Goal: Check status: Check status

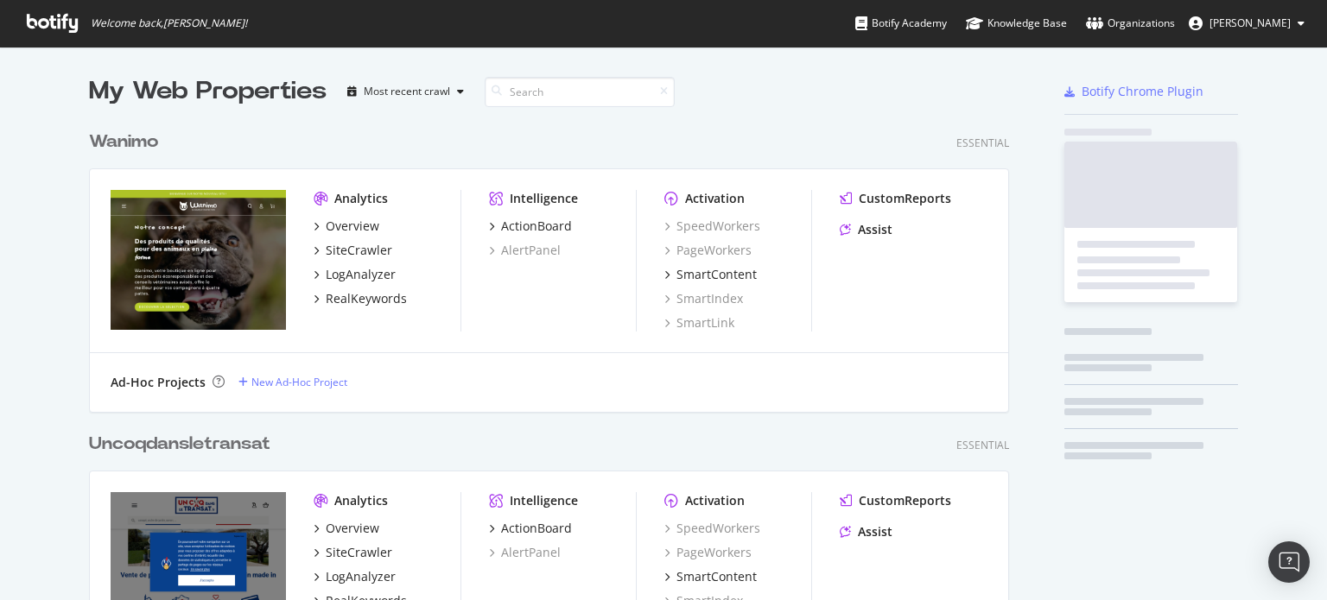
scroll to position [5946, 921]
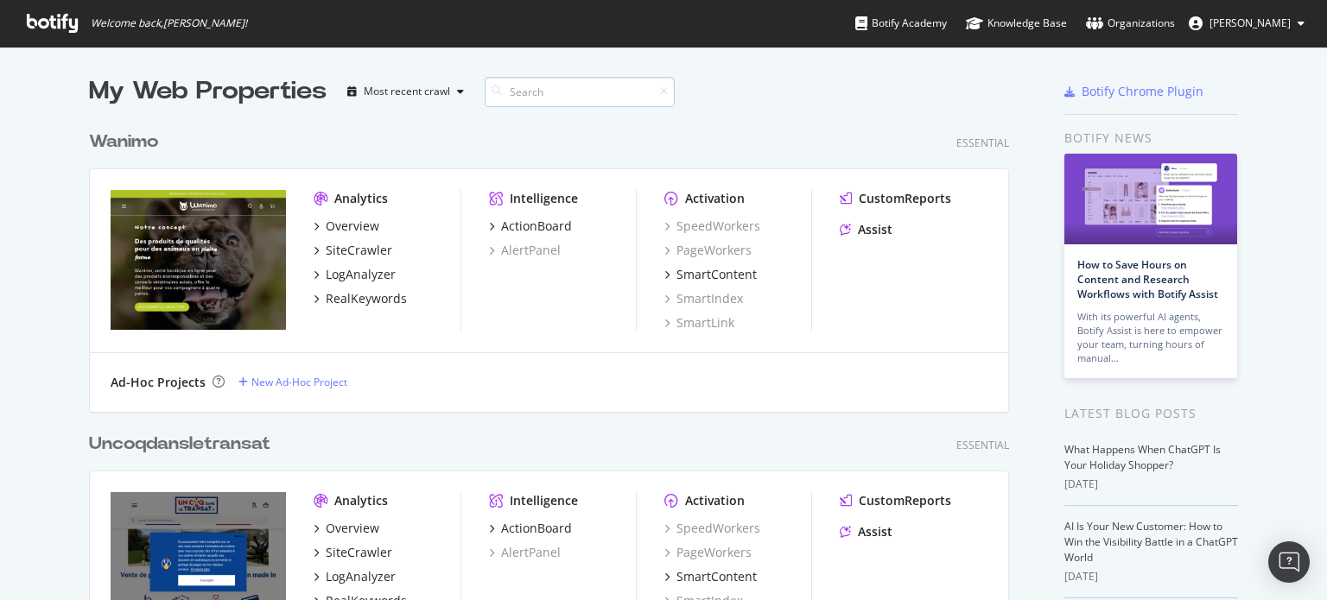
click at [532, 102] on input at bounding box center [580, 92] width 190 height 30
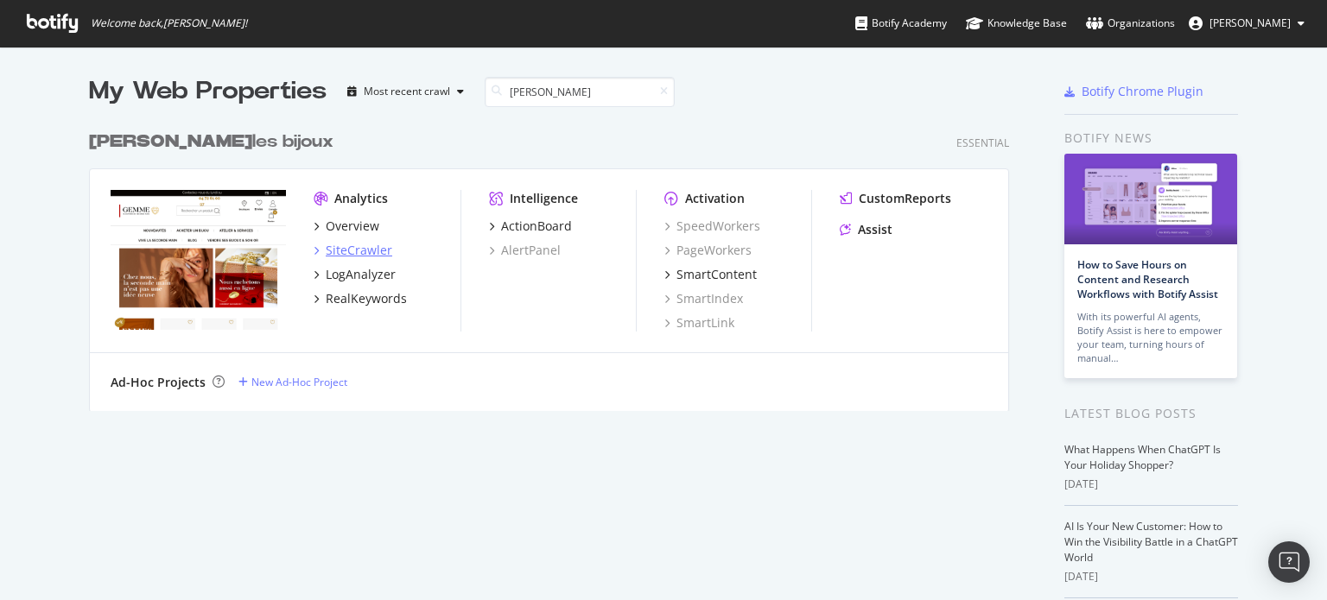
type input "[PERSON_NAME]"
click at [364, 249] on div "SiteCrawler" at bounding box center [359, 250] width 67 height 17
